Goal: Information Seeking & Learning: Learn about a topic

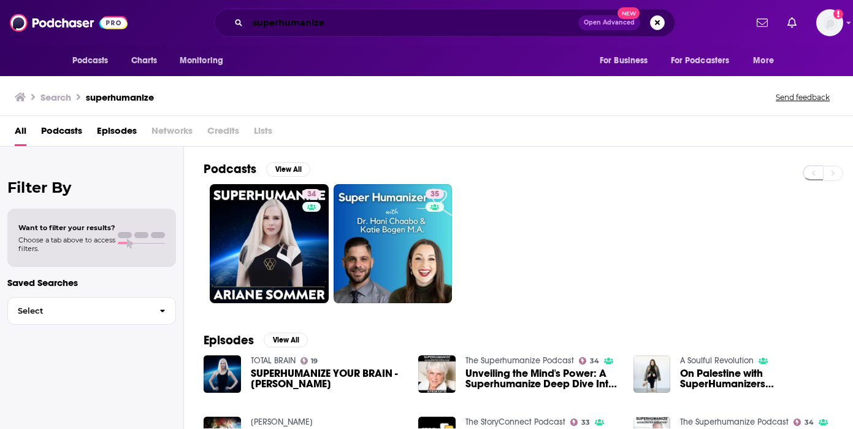
click at [288, 23] on input "superhumanize" at bounding box center [413, 23] width 331 height 20
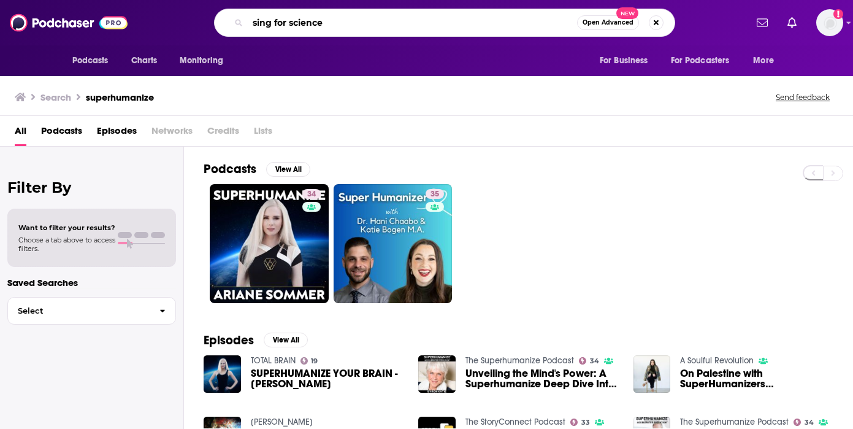
type input "sing for science"
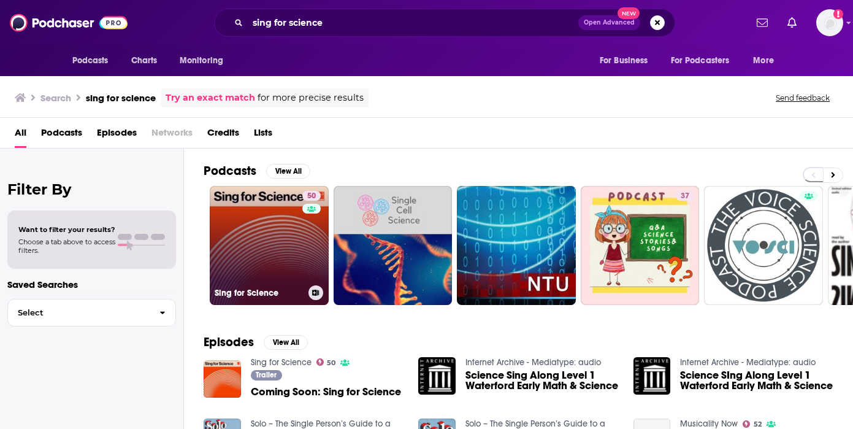
click at [291, 239] on link "50 Sing for Science" at bounding box center [269, 245] width 119 height 119
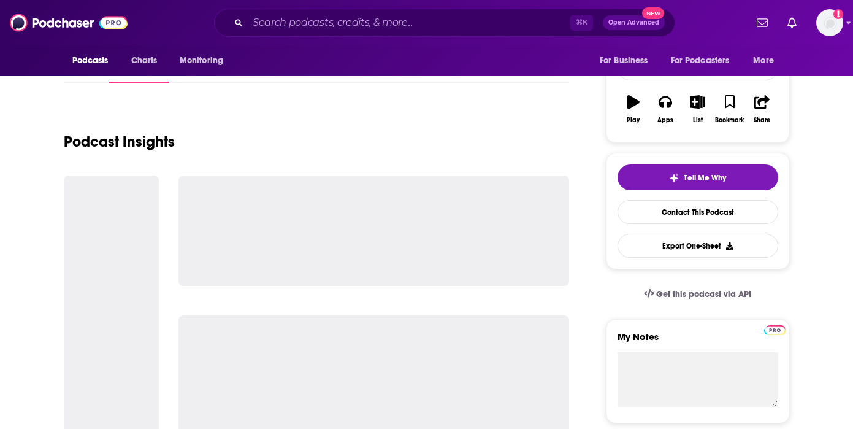
scroll to position [221, 0]
